Goal: Find specific page/section

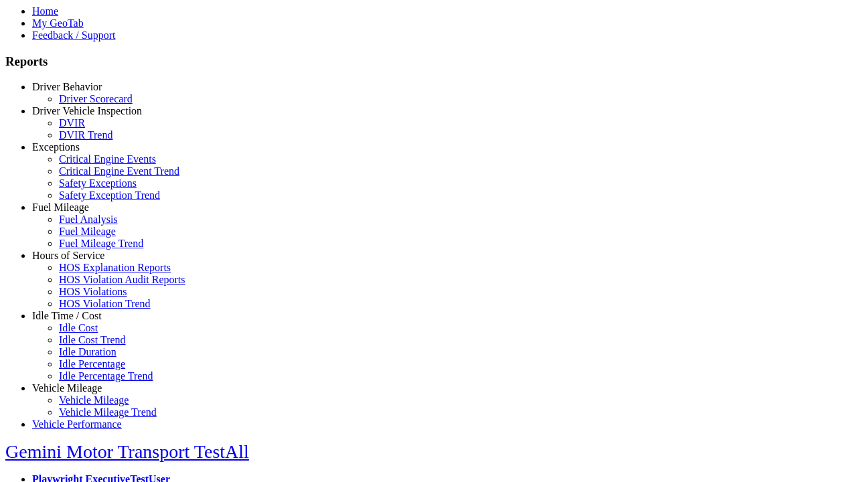
click at [77, 153] on link "Exceptions" at bounding box center [56, 146] width 48 height 11
click at [87, 201] on link "Safety Exception Trend" at bounding box center [109, 195] width 101 height 11
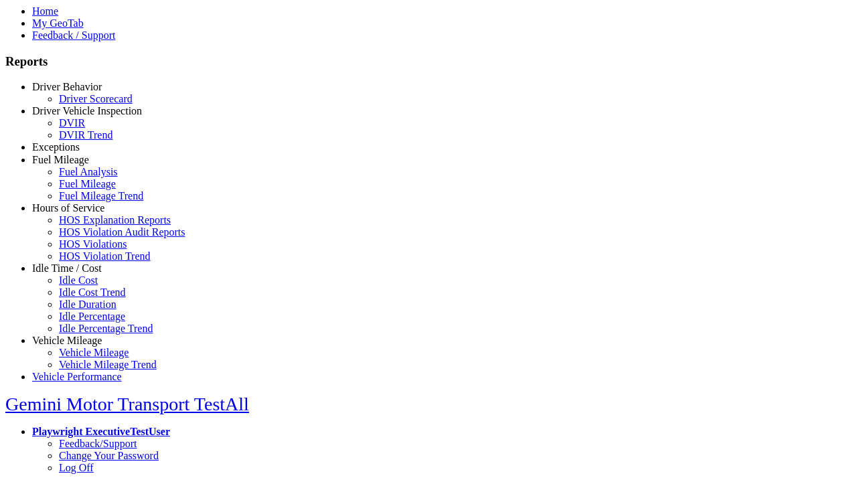
select select "**********"
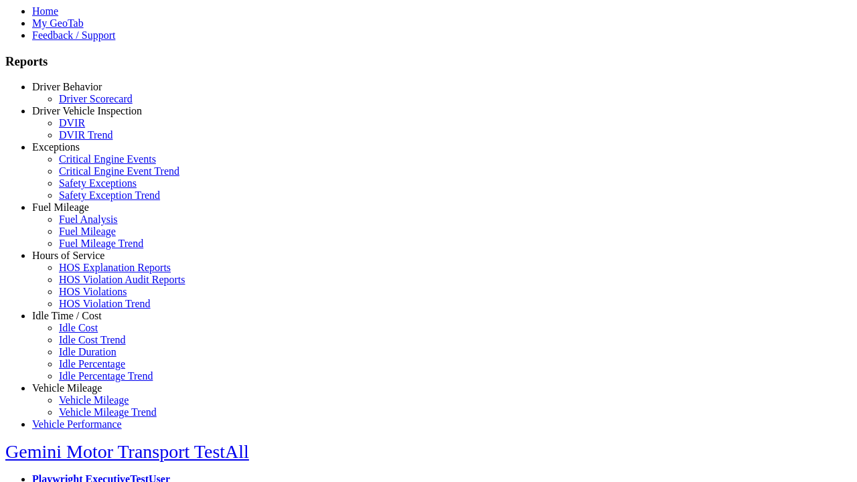
type input "**********"
